Goal: Task Accomplishment & Management: Use online tool/utility

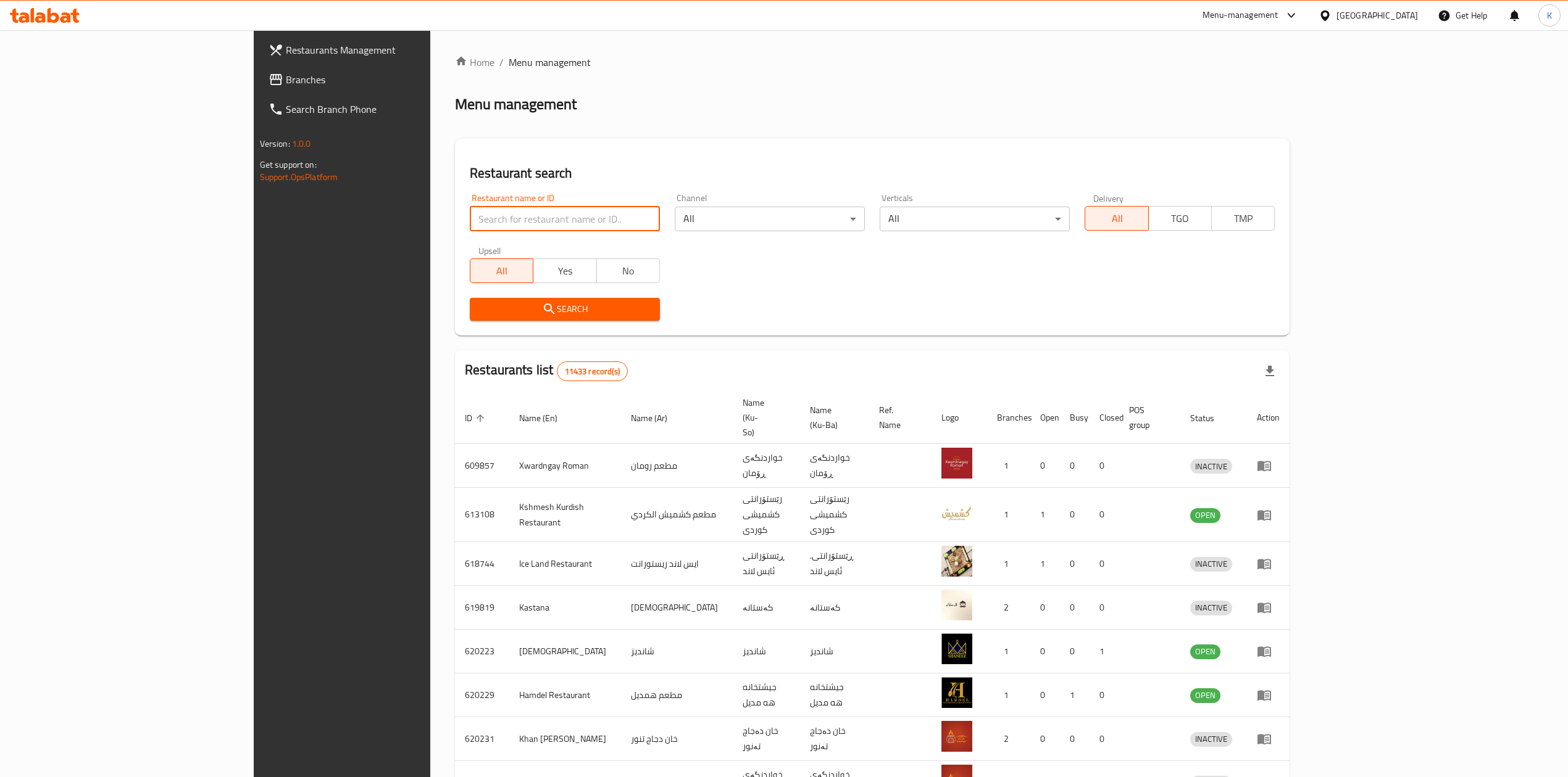
click at [470, 214] on input "search" at bounding box center [565, 218] width 190 height 24
type input "india gate"
click button "Search" at bounding box center [565, 309] width 190 height 22
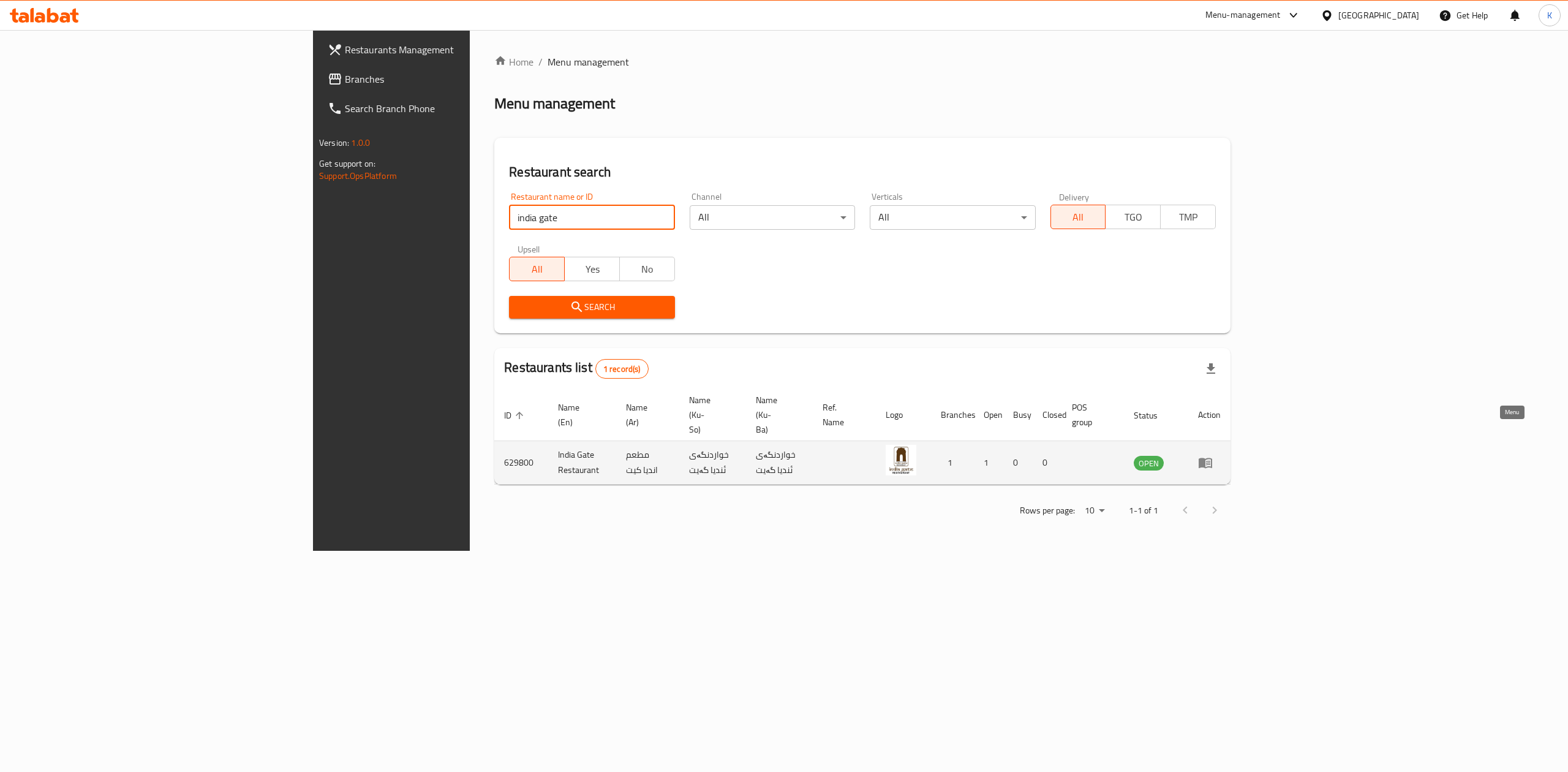
click at [1213, 455] on icon "enhanced table" at bounding box center [1205, 462] width 14 height 14
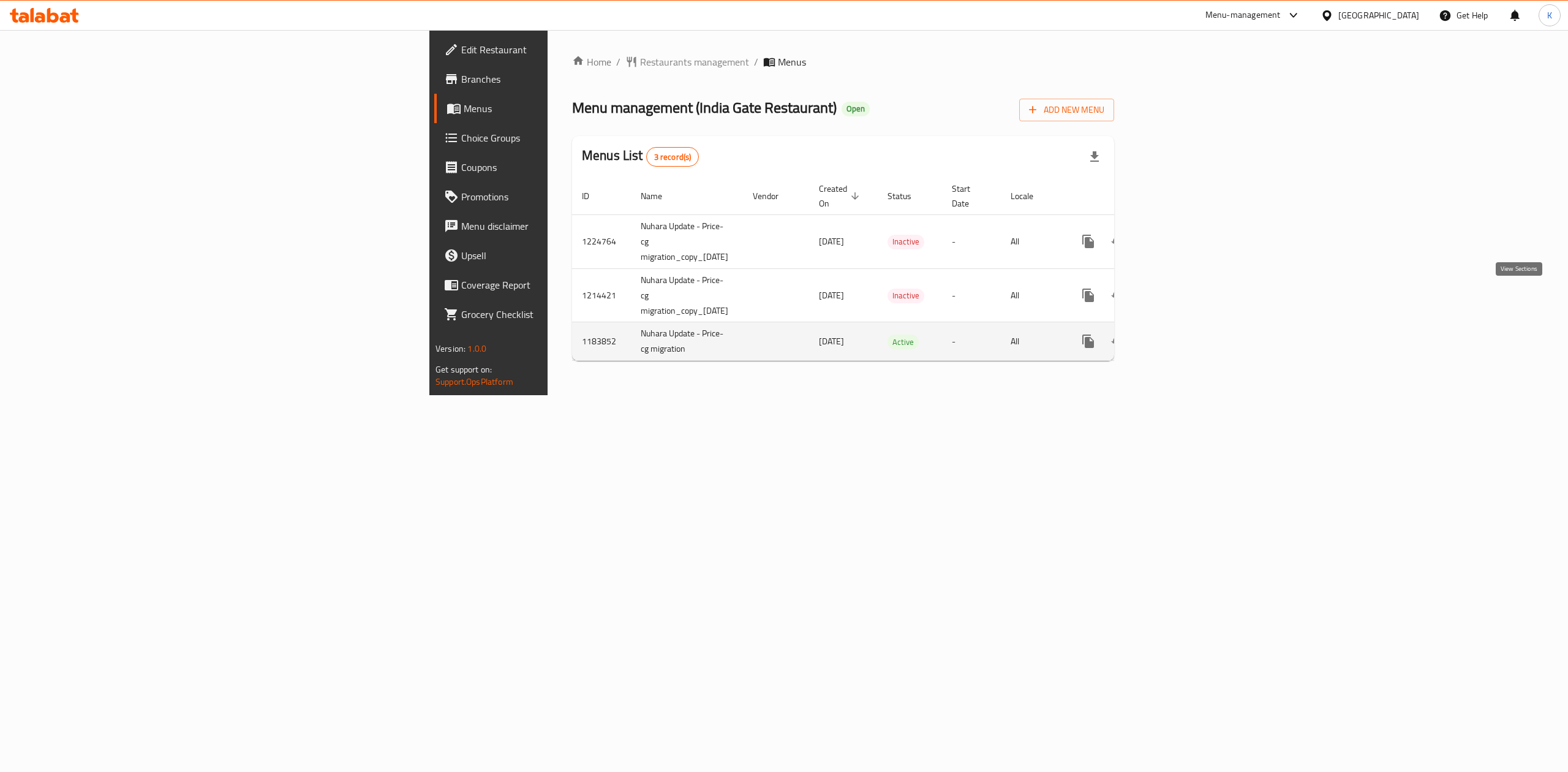
click at [1192, 327] on link "enhanced table" at bounding box center [1176, 341] width 29 height 29
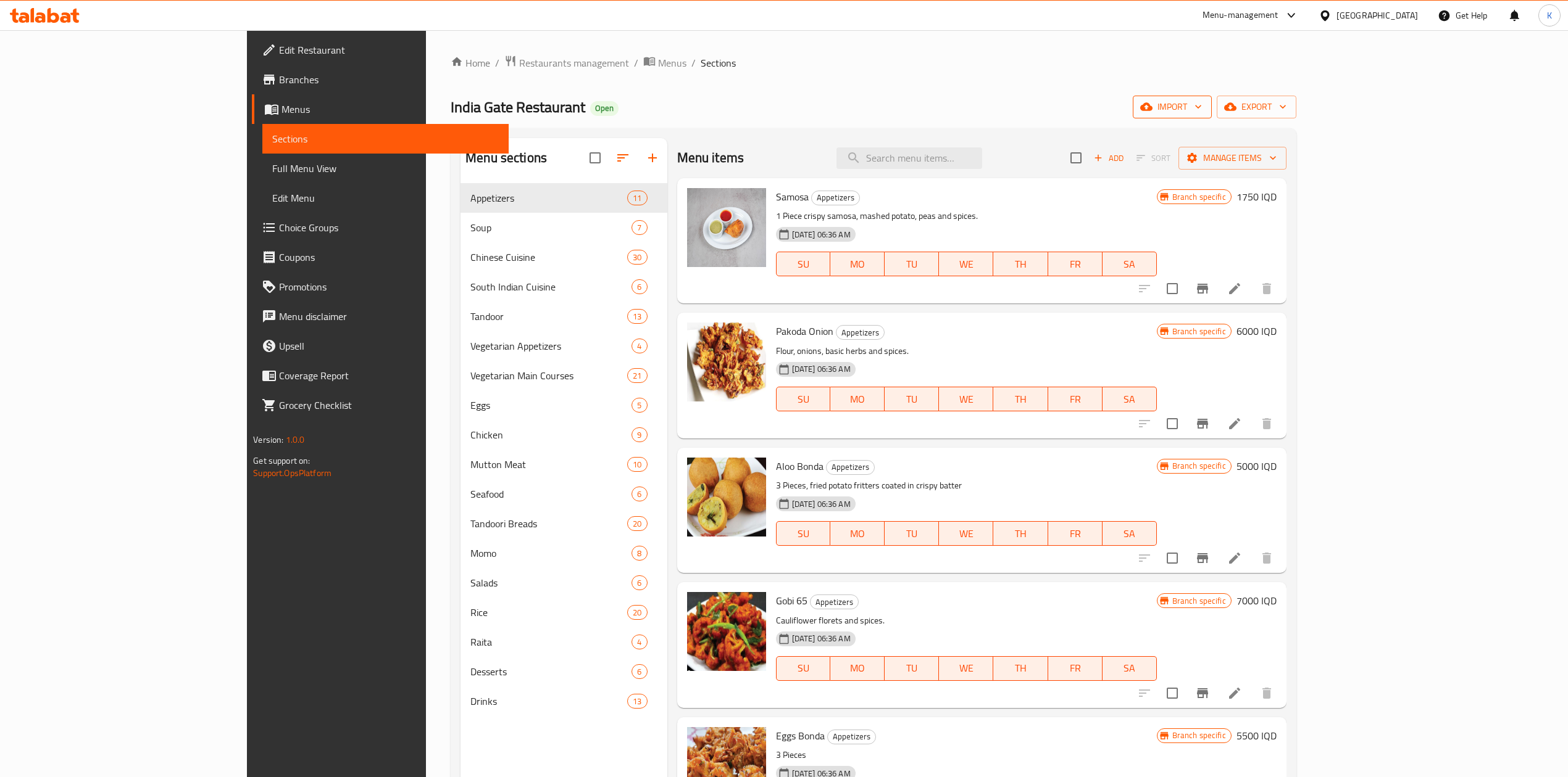
click at [1201, 108] on span "import" at bounding box center [1172, 107] width 59 height 15
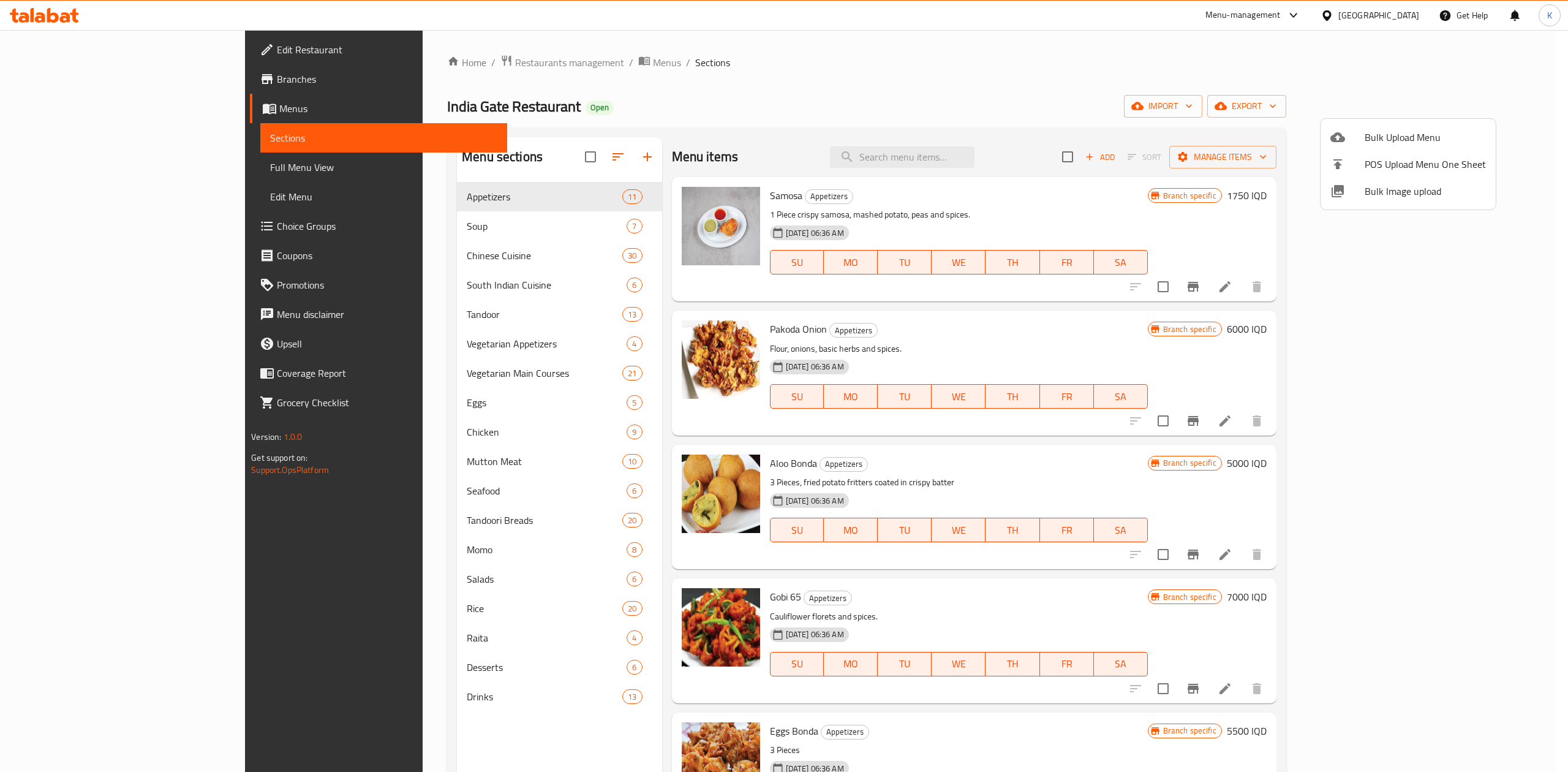
click at [1479, 113] on div at bounding box center [784, 386] width 1568 height 772
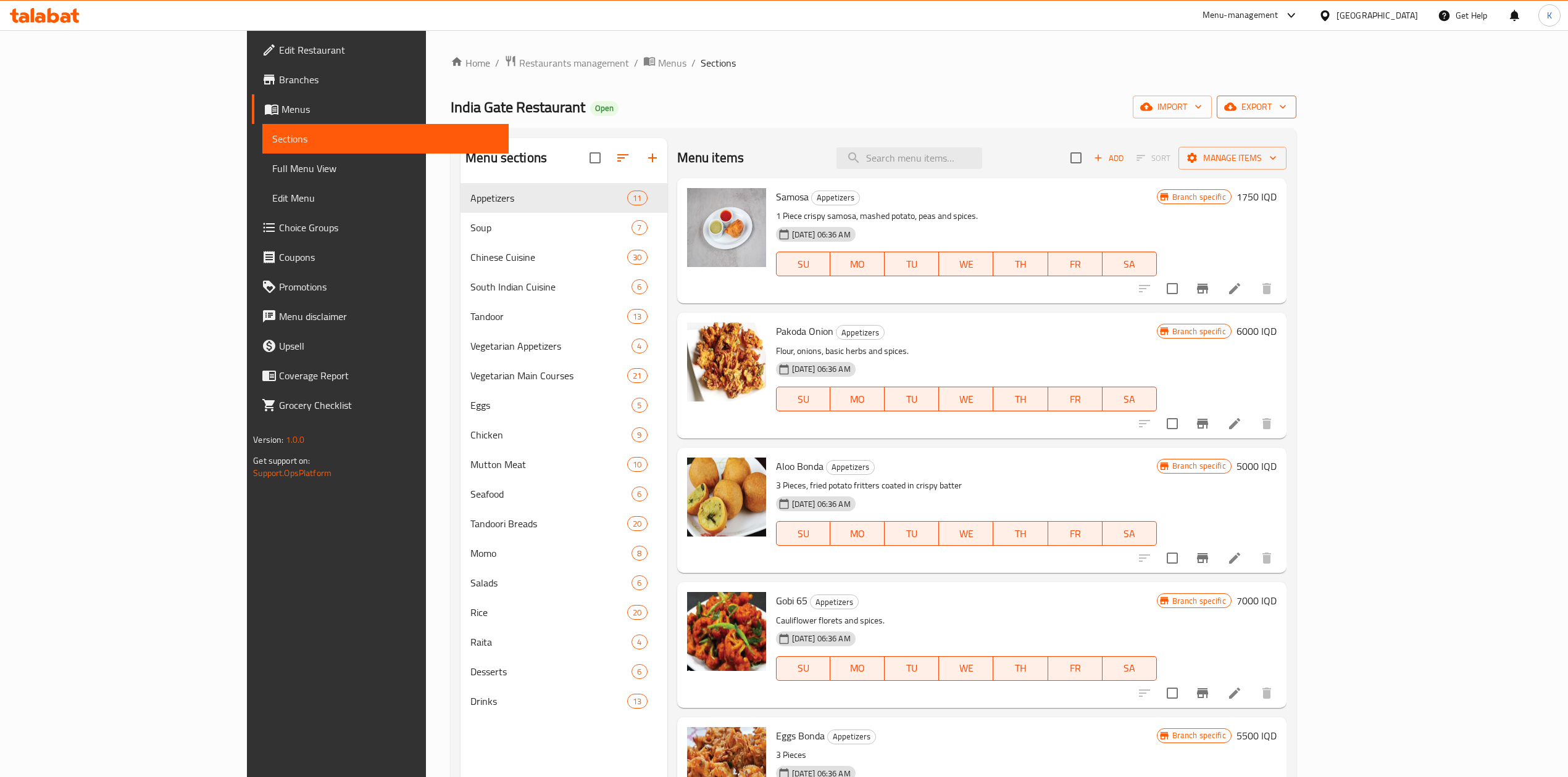
click at [1286, 108] on span "export" at bounding box center [1256, 107] width 60 height 15
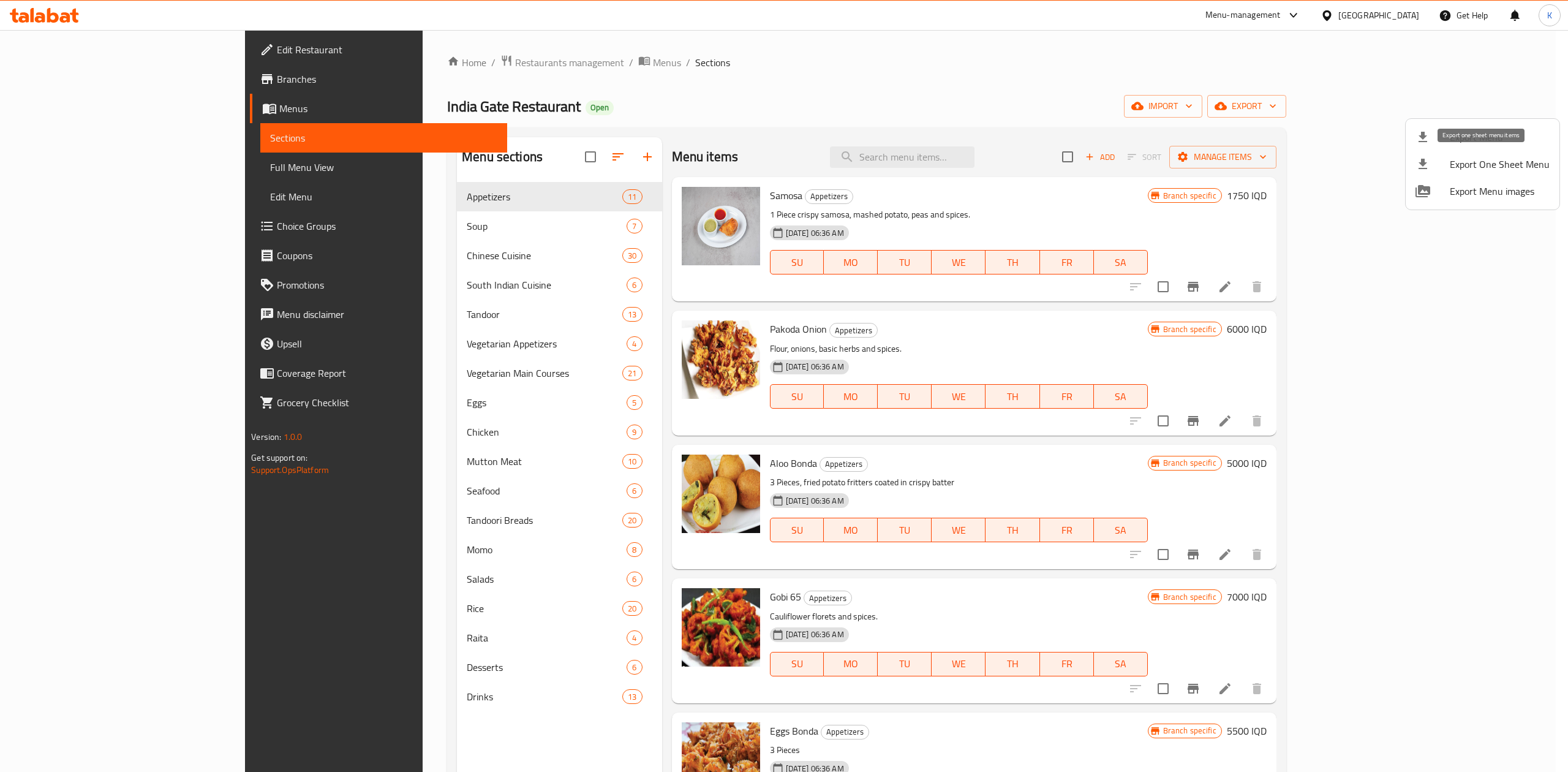
click at [1481, 171] on span "Export One Sheet Menu" at bounding box center [1500, 164] width 100 height 14
